Goal: Information Seeking & Learning: Check status

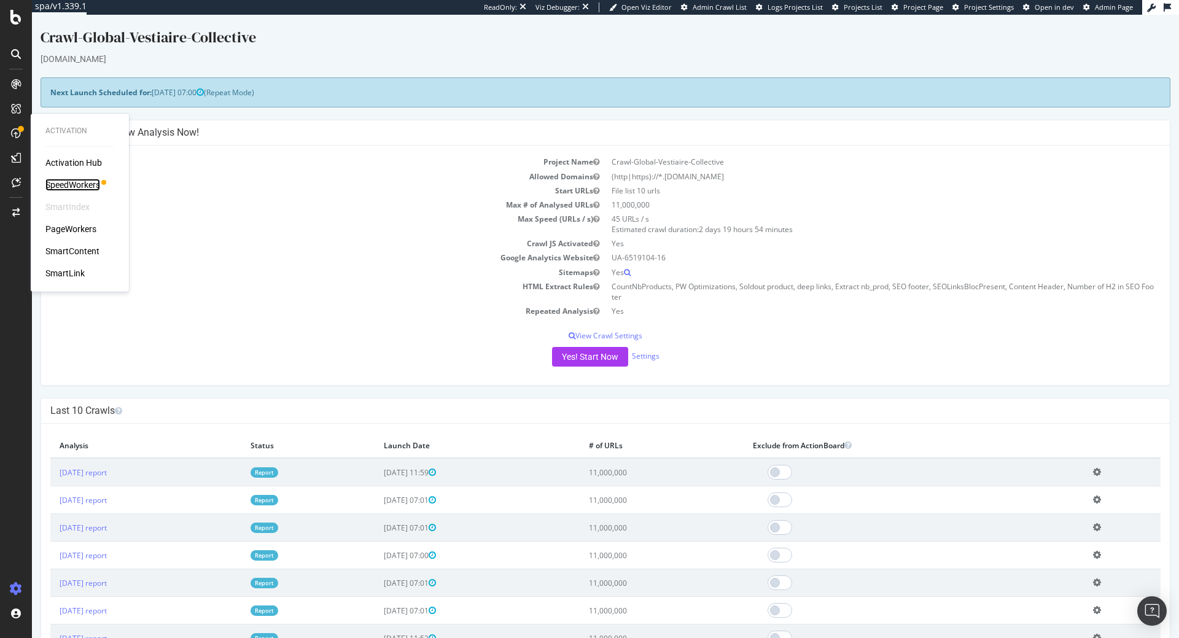
click at [91, 182] on div "SpeedWorkers" at bounding box center [72, 185] width 55 height 12
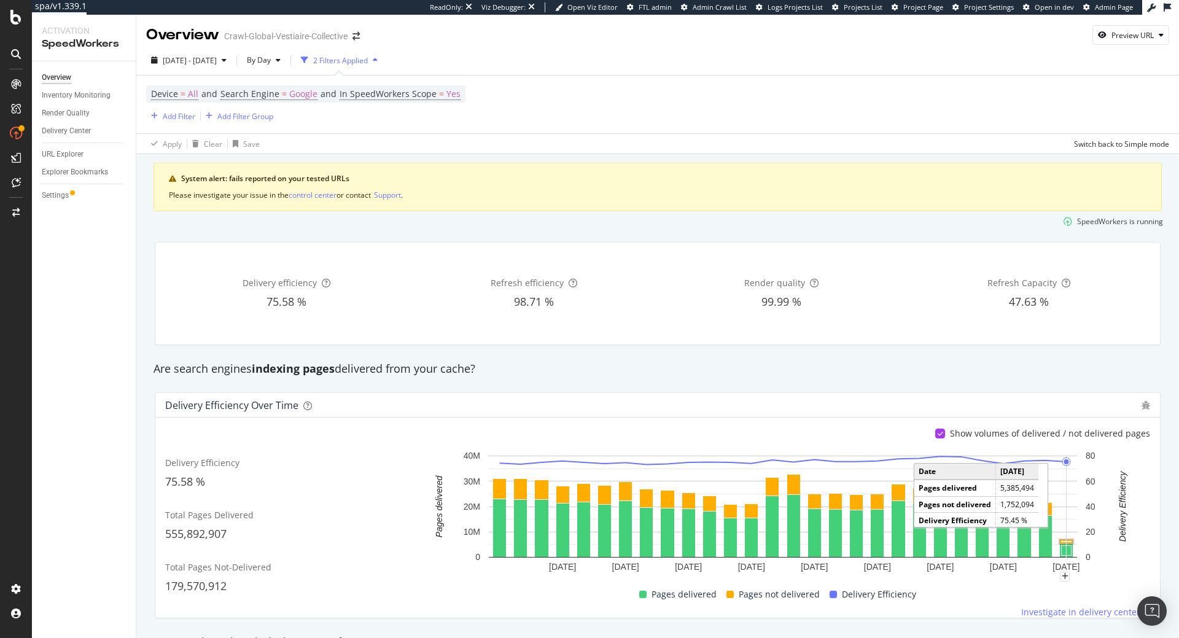
click at [1067, 540] on rect "A chart." at bounding box center [1067, 542] width 14 height 4
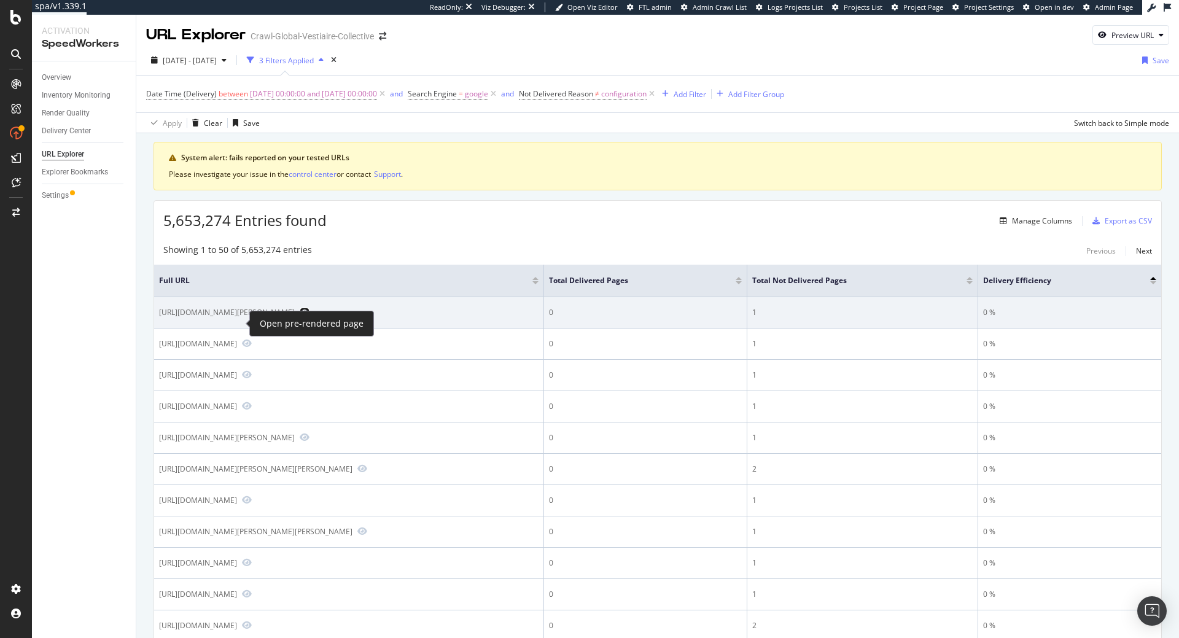
click at [300, 316] on icon "Preview https://hk.vestiairecollective.com/women-clothing/tops/polo-ralph-laure…" at bounding box center [305, 312] width 10 height 9
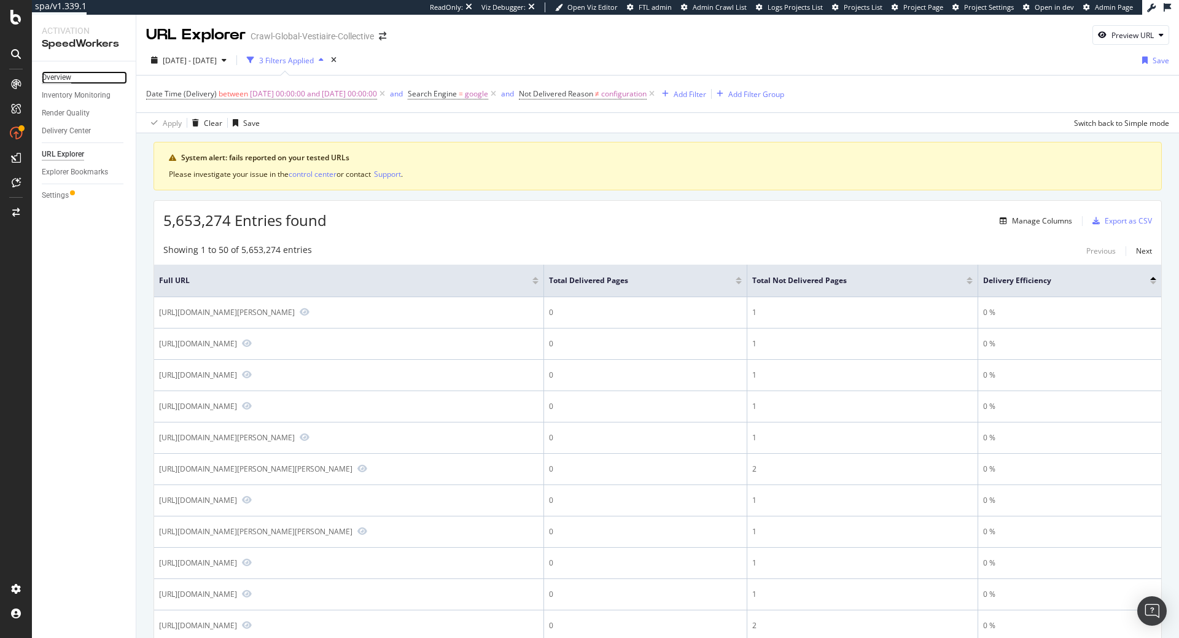
click at [65, 79] on div "Overview" at bounding box center [56, 77] width 29 height 13
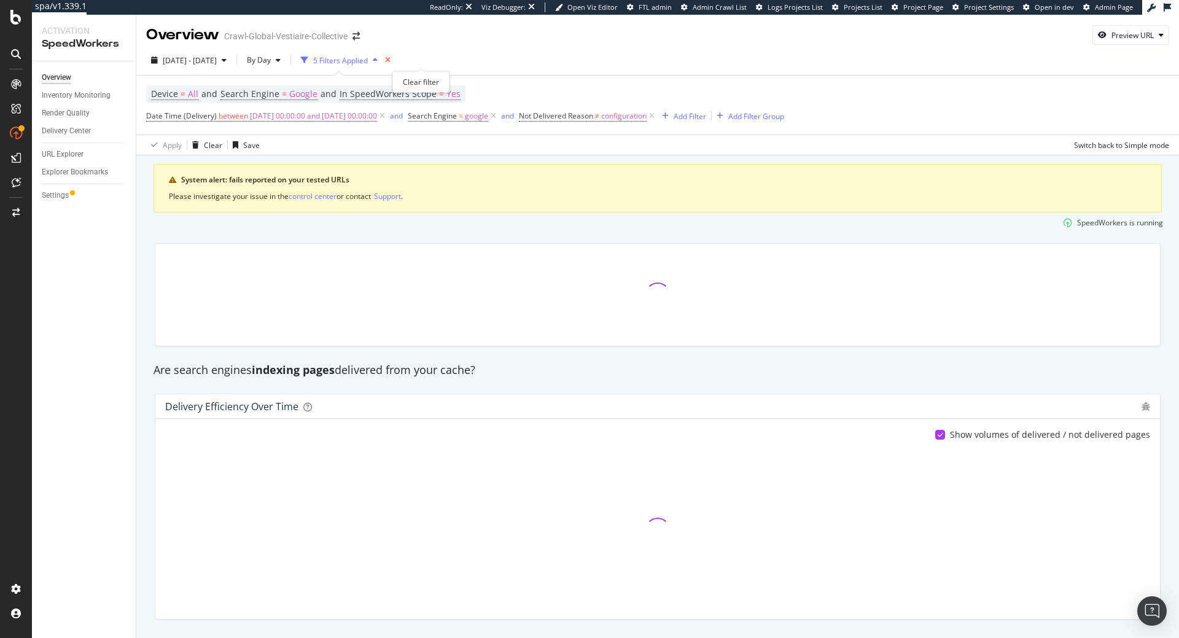
click at [391, 58] on icon "times" at bounding box center [388, 59] width 6 height 7
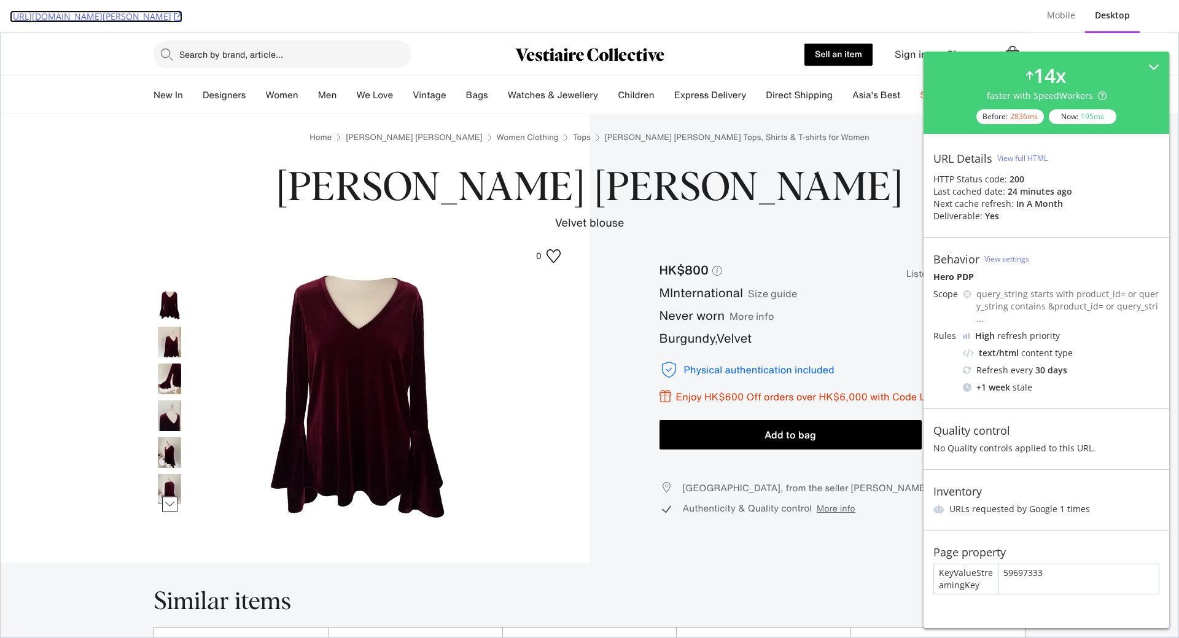
click at [182, 14] on icon at bounding box center [178, 16] width 9 height 9
click at [182, 20] on icon at bounding box center [178, 16] width 9 height 9
click at [1042, 503] on li "URLs requested by Google 1 times" at bounding box center [1046, 509] width 226 height 12
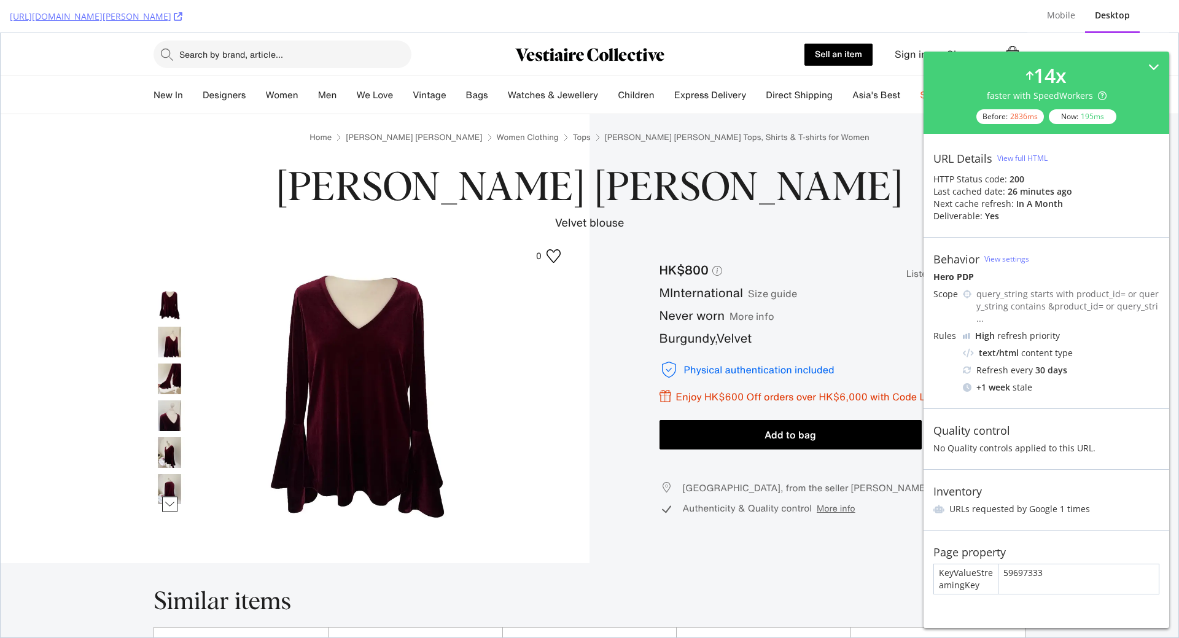
copy icon
drag, startPoint x: 513, startPoint y: 33, endPoint x: 436, endPoint y: 33, distance: 76.8
